Goal: Obtain resource: Download file/media

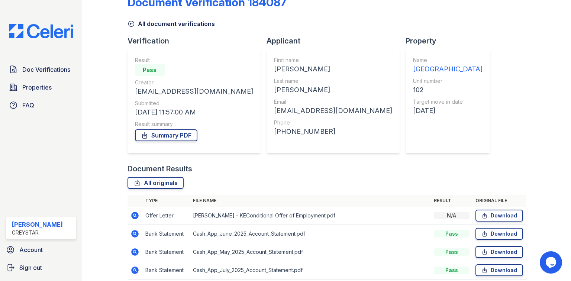
scroll to position [50, 0]
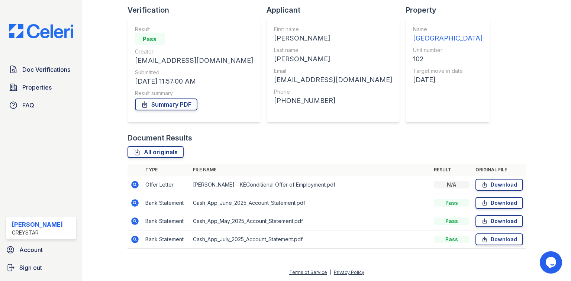
click at [133, 186] on icon at bounding box center [134, 184] width 7 height 7
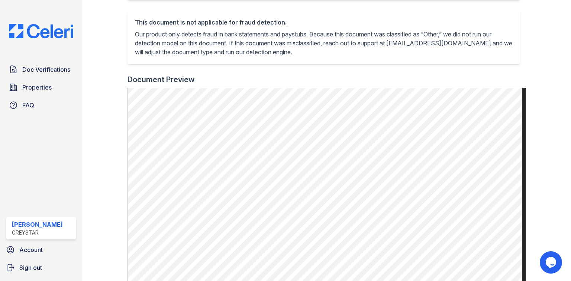
scroll to position [179, 0]
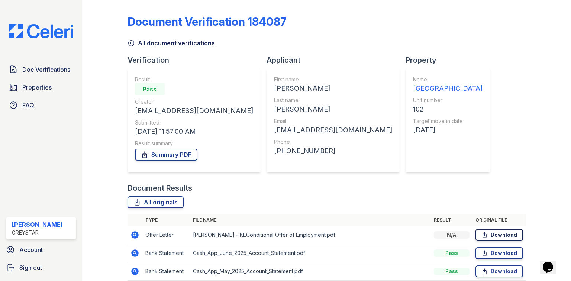
click at [493, 236] on link "Download" at bounding box center [500, 235] width 48 height 12
click at [136, 234] on icon at bounding box center [134, 234] width 7 height 7
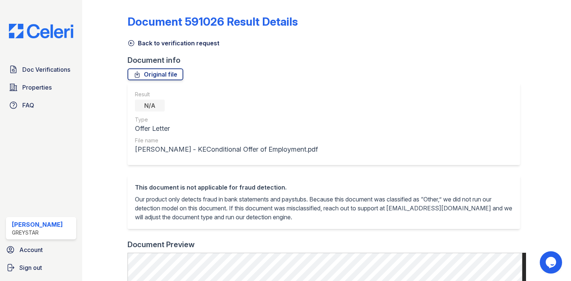
scroll to position [149, 0]
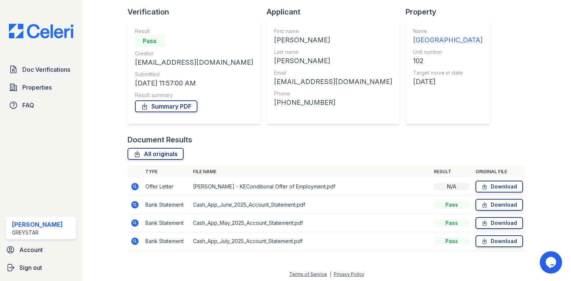
scroll to position [50, 0]
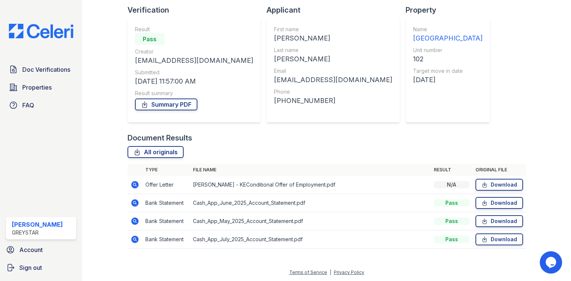
click at [135, 186] on icon at bounding box center [134, 184] width 7 height 7
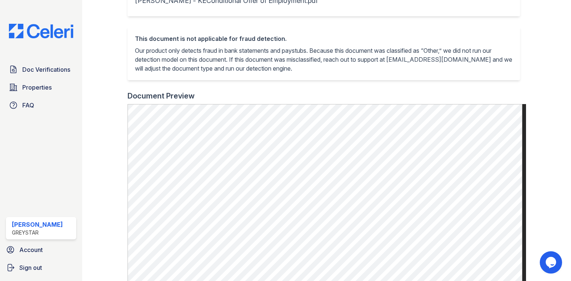
scroll to position [179, 0]
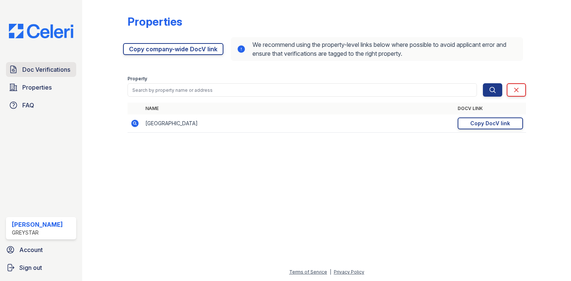
click at [35, 70] on span "Doc Verifications" at bounding box center [46, 69] width 48 height 9
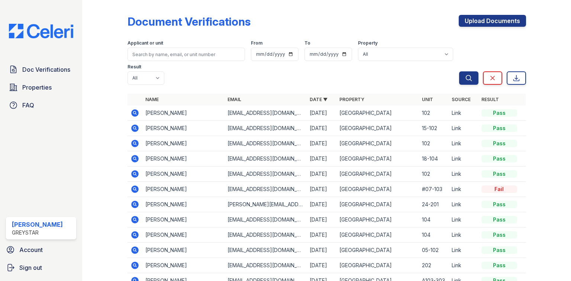
click at [132, 109] on icon at bounding box center [134, 112] width 7 height 7
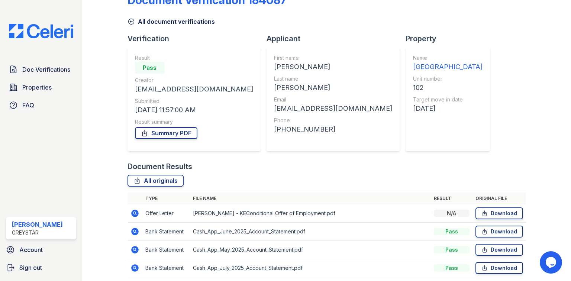
scroll to position [50, 0]
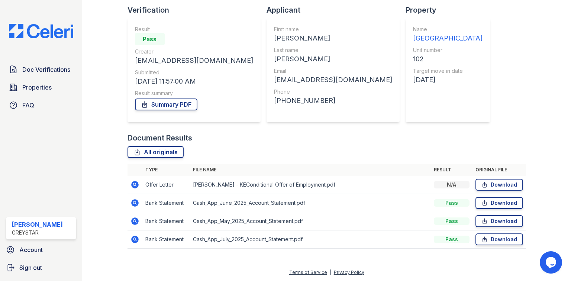
click at [135, 185] on icon at bounding box center [135, 184] width 2 height 2
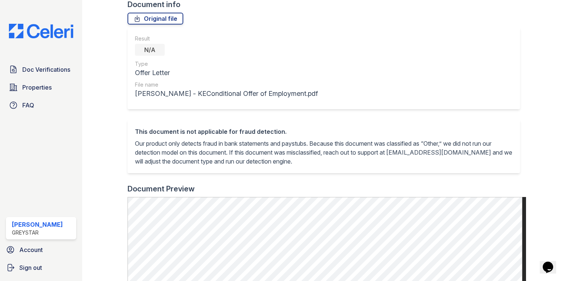
scroll to position [149, 0]
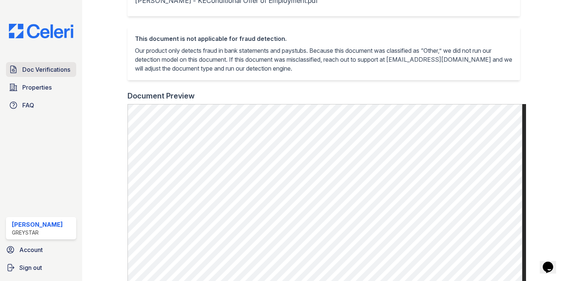
click at [50, 73] on span "Doc Verifications" at bounding box center [46, 69] width 48 height 9
